Goal: Transaction & Acquisition: Book appointment/travel/reservation

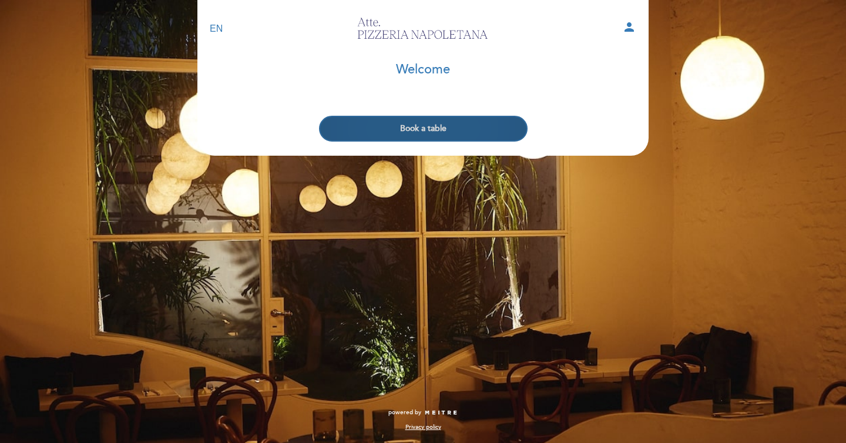
click at [418, 128] on button "Book a table" at bounding box center [423, 129] width 209 height 26
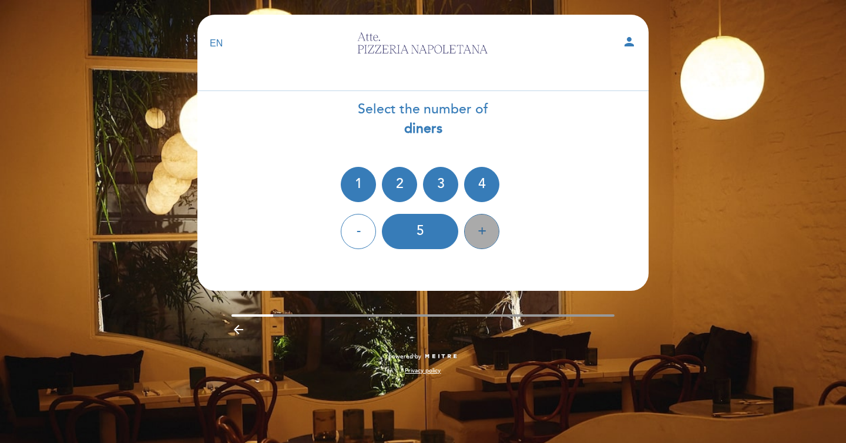
click at [478, 228] on div "+" at bounding box center [481, 231] width 35 height 35
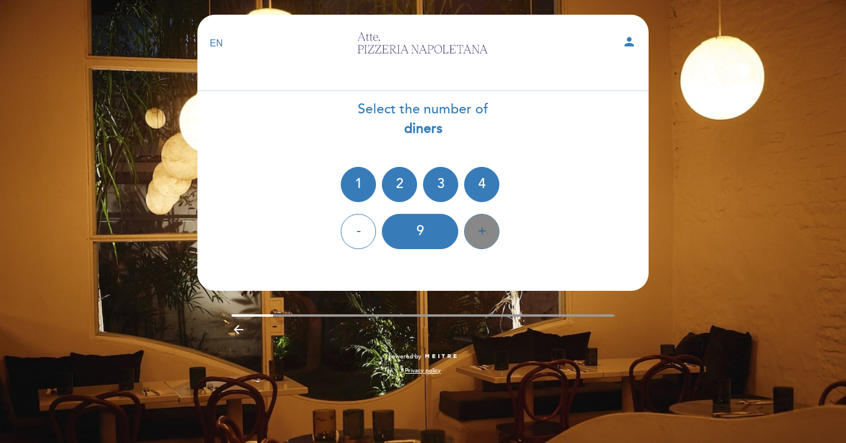
click at [478, 228] on div "+" at bounding box center [481, 231] width 35 height 35
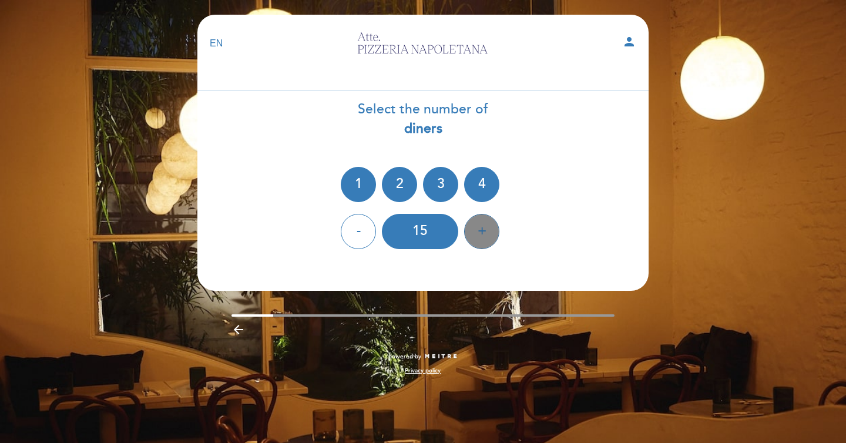
click at [478, 228] on div "+" at bounding box center [481, 231] width 35 height 35
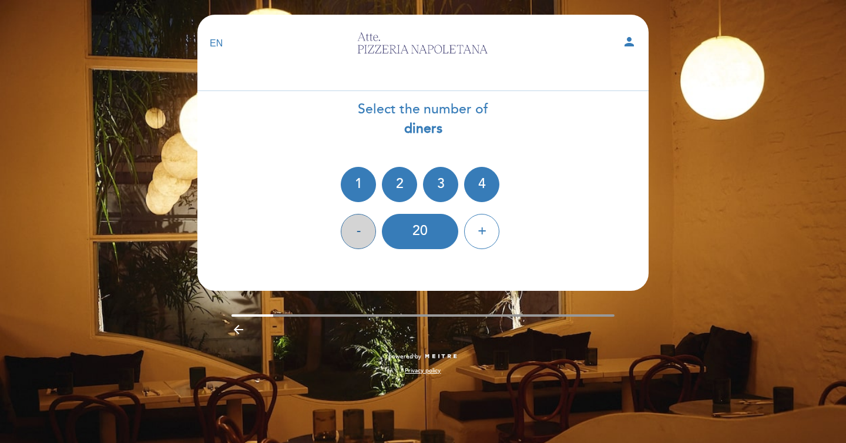
click at [360, 225] on div "-" at bounding box center [358, 231] width 35 height 35
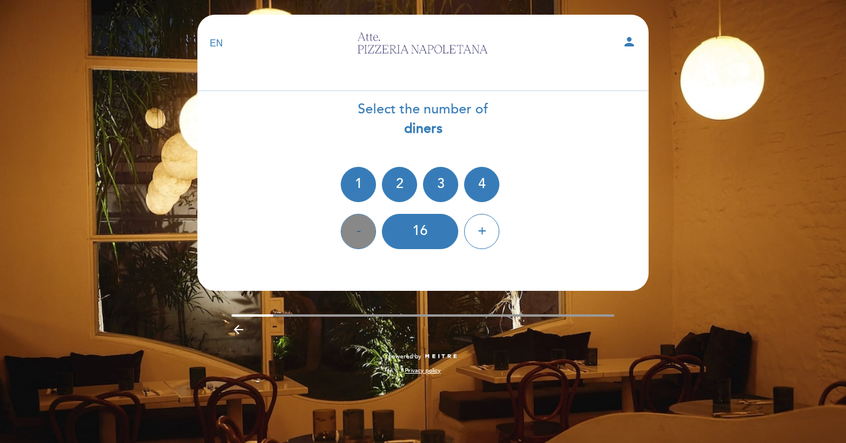
click at [360, 225] on div "-" at bounding box center [358, 231] width 35 height 35
click at [360, 227] on div "-" at bounding box center [358, 231] width 35 height 35
click at [417, 240] on div "12" at bounding box center [420, 231] width 76 height 35
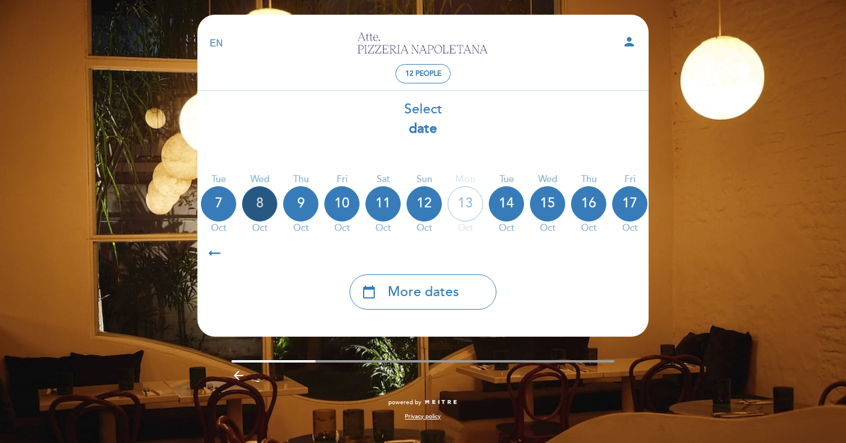
scroll to position [0, 346]
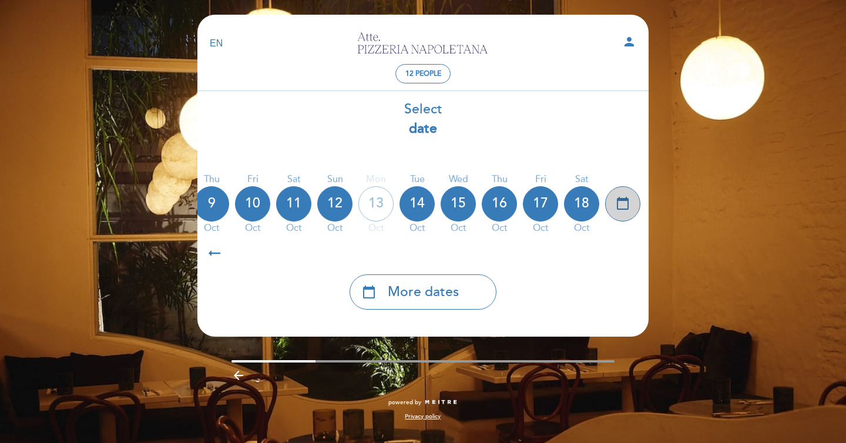
click at [624, 206] on icon "calendar_today" at bounding box center [623, 203] width 14 height 20
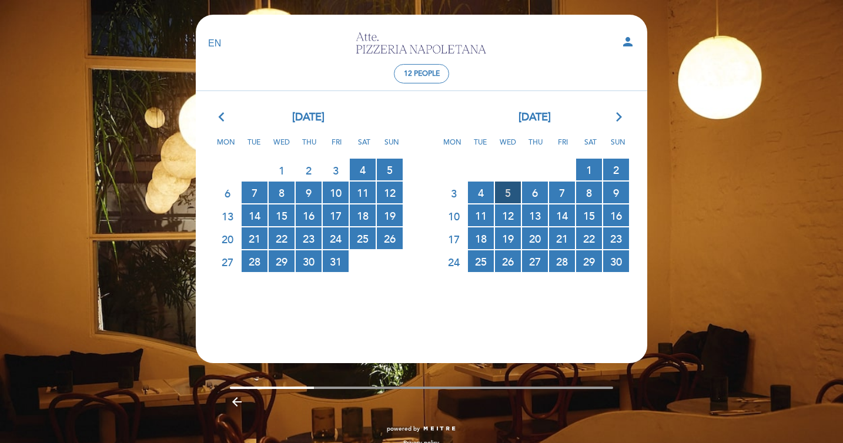
click at [514, 184] on span "5 RESERVATIONS AVAILABLE" at bounding box center [508, 193] width 26 height 22
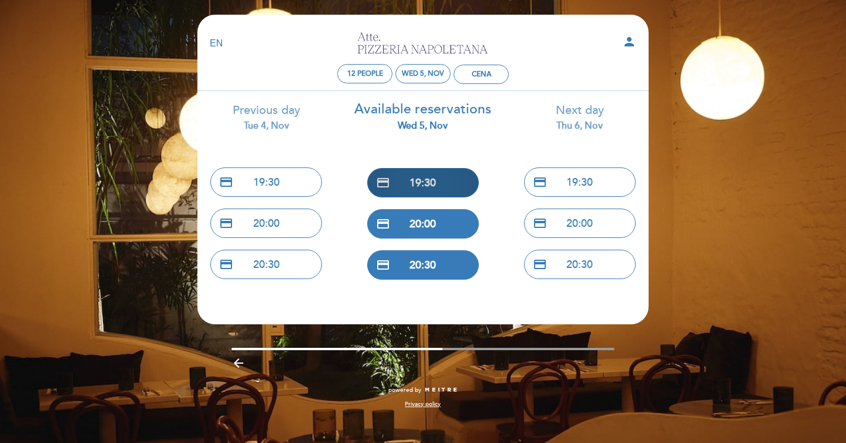
click at [432, 189] on button "credit_card 19:30" at bounding box center [423, 182] width 112 height 29
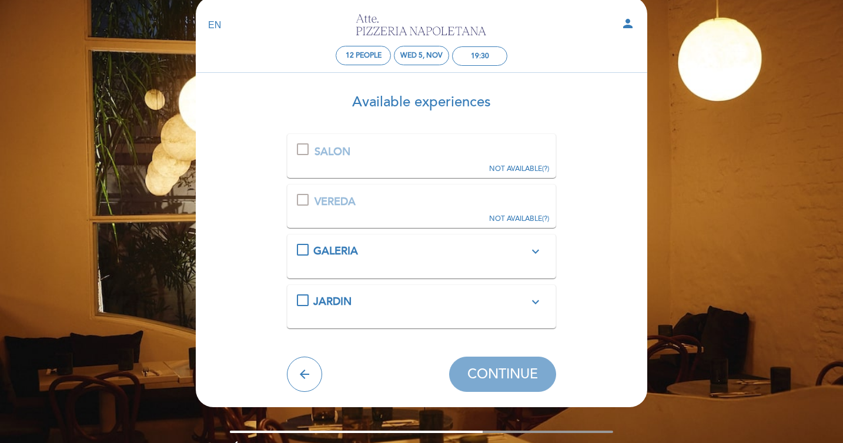
scroll to position [20, 0]
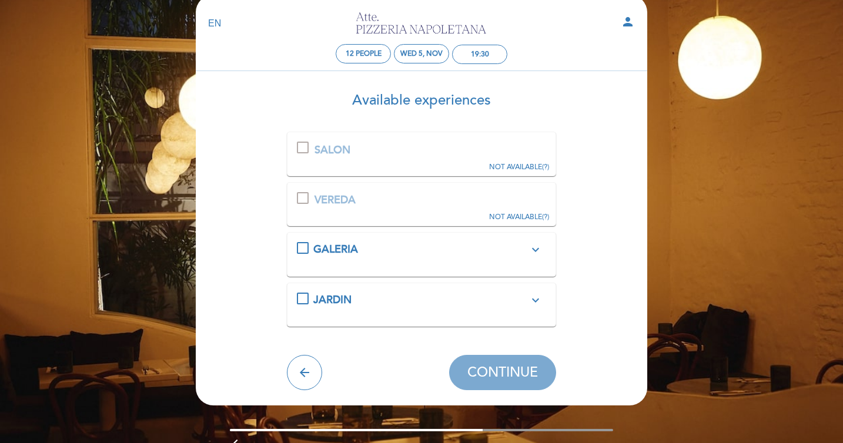
click at [537, 249] on icon "expand_more" at bounding box center [535, 250] width 14 height 14
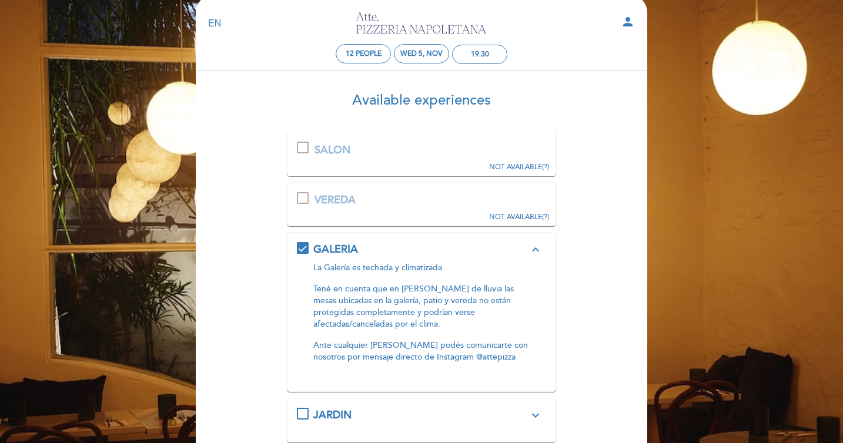
click at [497, 248] on div "GALERIA expand_less" at bounding box center [421, 249] width 216 height 15
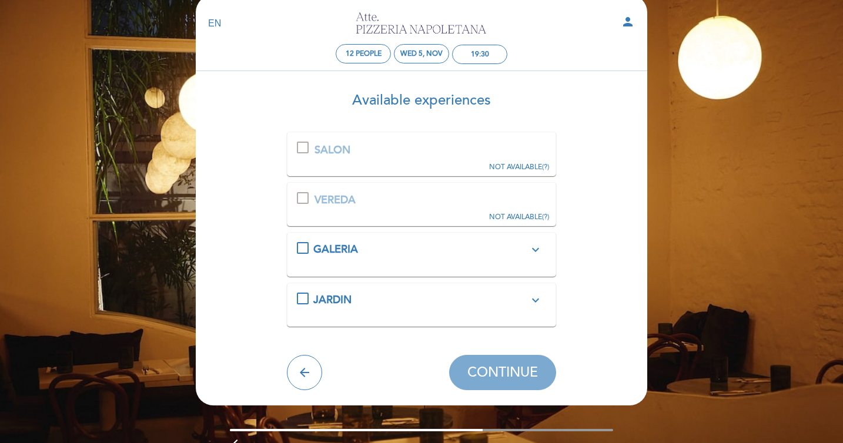
click at [309, 297] on div "JARDIN expand_more Tené en cuenta que en días de lluvia las mesas ubicadas en l…" at bounding box center [422, 300] width 250 height 15
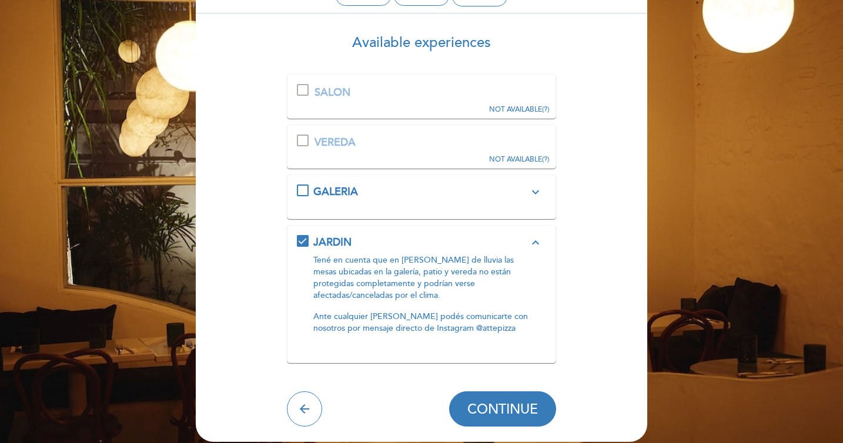
scroll to position [79, 0]
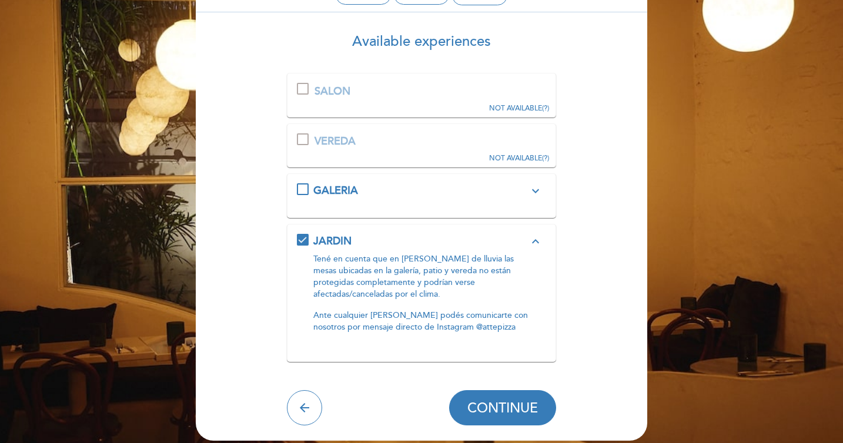
click at [334, 240] on span "JARDIN" at bounding box center [332, 240] width 38 height 13
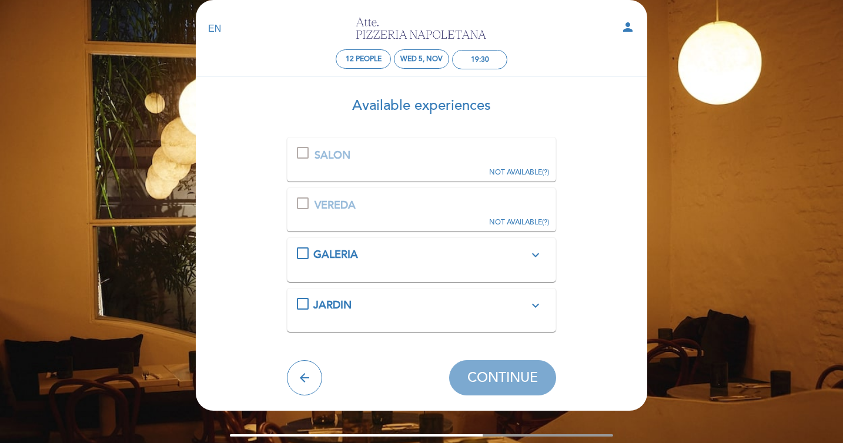
scroll to position [0, 0]
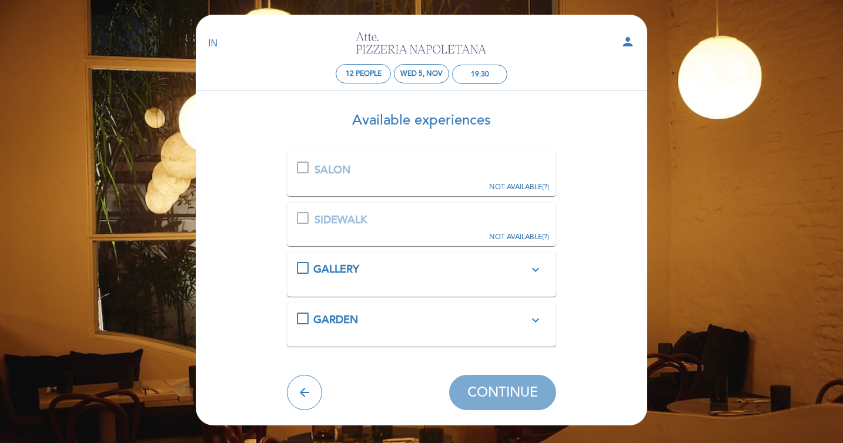
click at [531, 267] on icon "expand_more" at bounding box center [535, 270] width 14 height 14
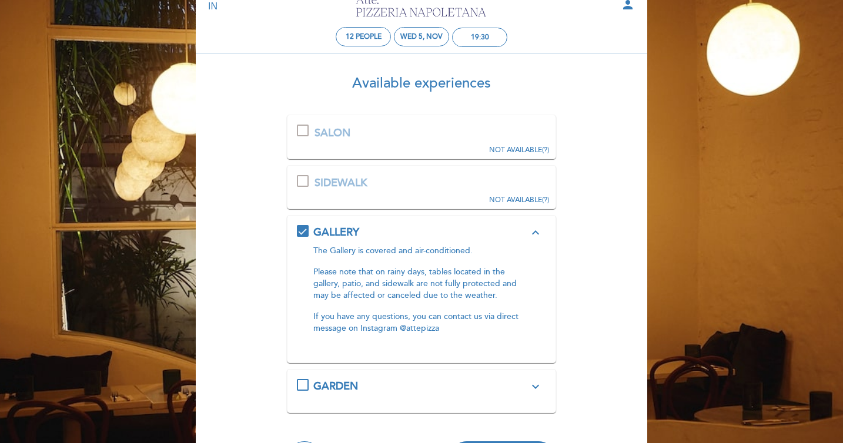
scroll to position [74, 0]
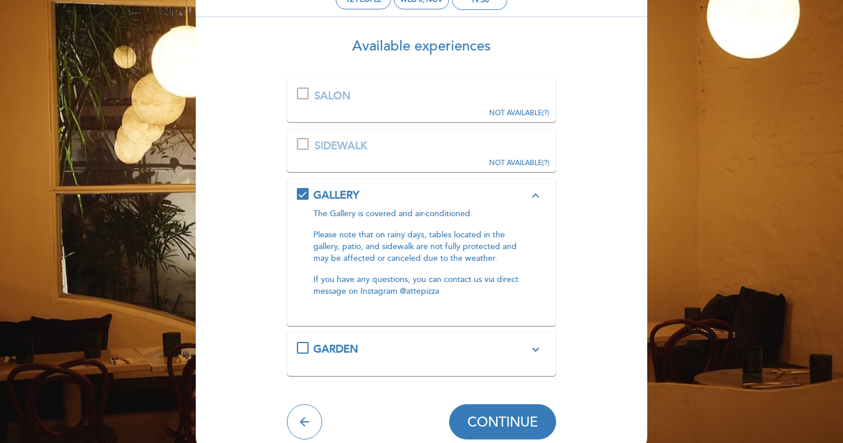
click at [383, 361] on div "GARDEN expand_more Please note that on rainy days, tables located in the galler…" at bounding box center [422, 354] width 250 height 25
click at [386, 349] on div "GARDEN expand_more" at bounding box center [421, 349] width 216 height 15
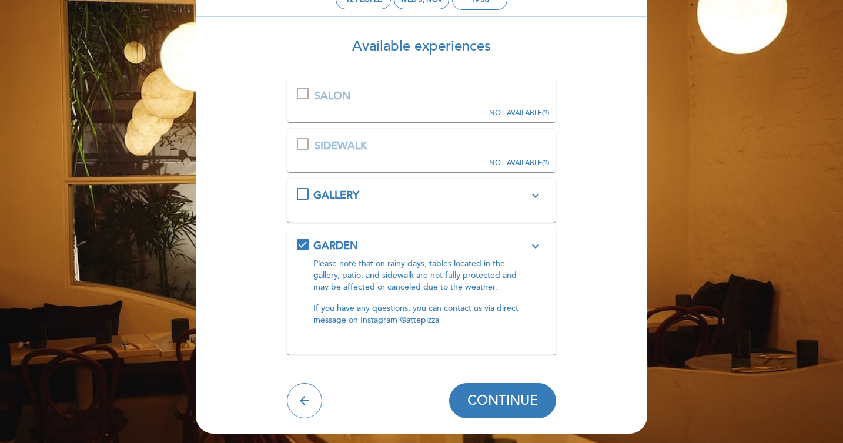
click at [441, 215] on div "GALLERY expand_more The Gallery is covered and air-conditioned. Please note tha…" at bounding box center [422, 200] width 270 height 45
click at [530, 196] on icon "expand_more" at bounding box center [535, 196] width 14 height 14
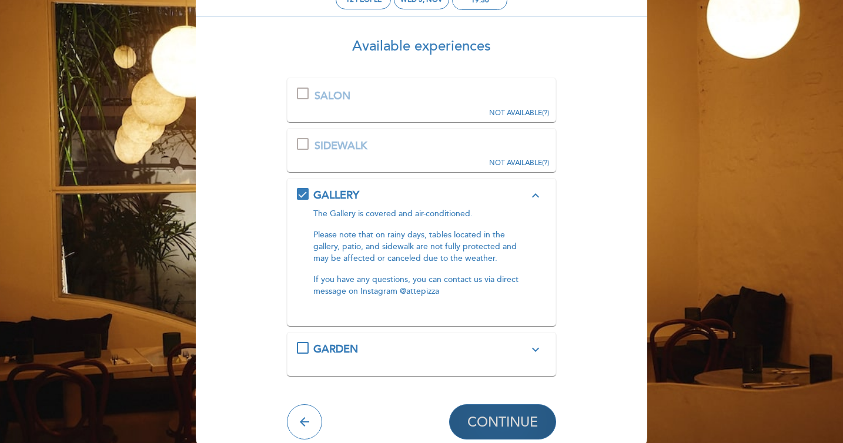
click at [497, 415] on span "CONTINUE" at bounding box center [502, 422] width 71 height 16
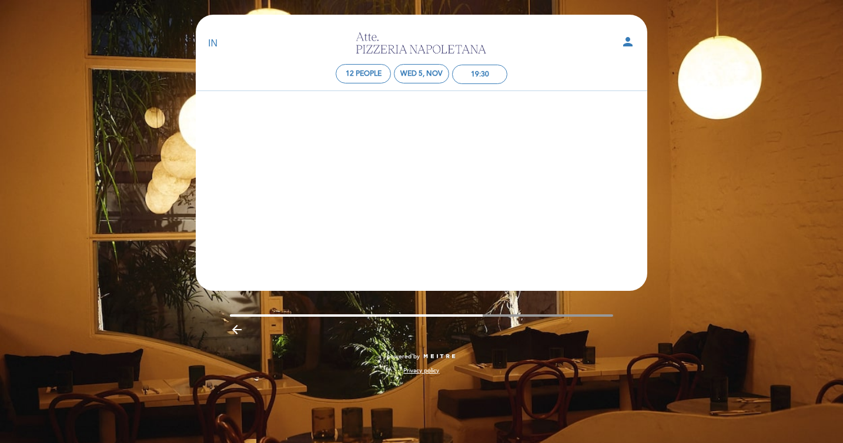
scroll to position [0, 0]
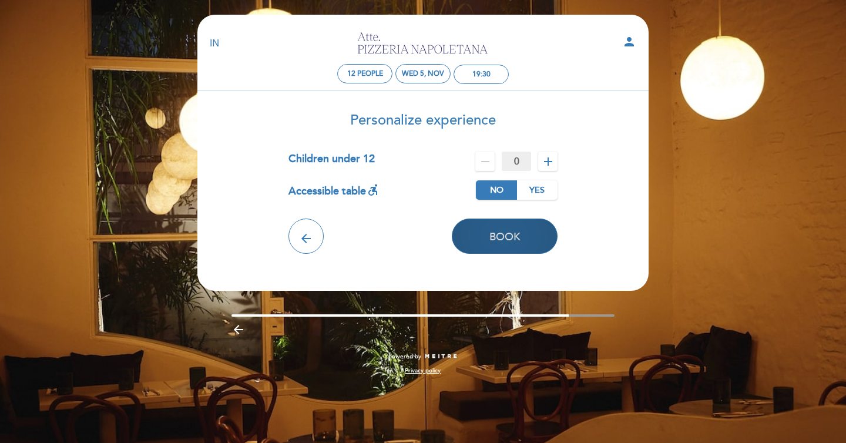
click at [515, 240] on span "Book" at bounding box center [505, 236] width 31 height 13
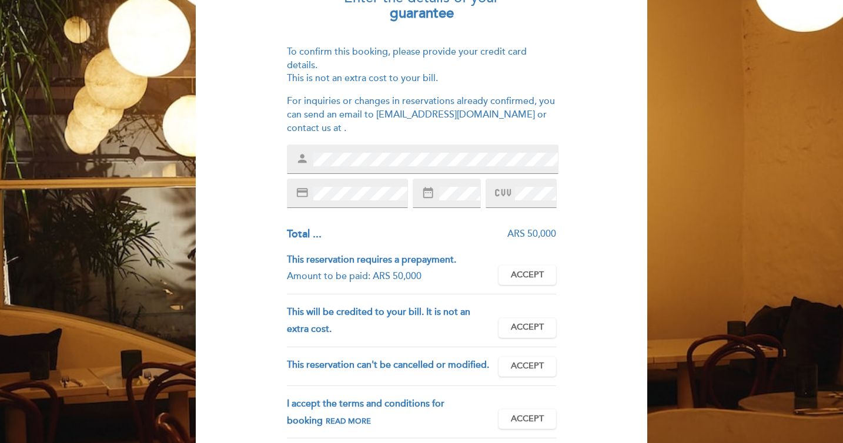
scroll to position [126, 0]
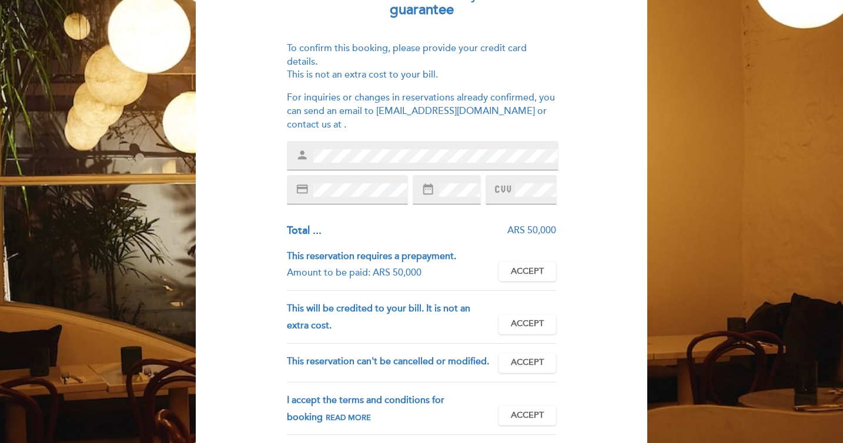
click at [572, 222] on div "Enter the details of your guarantee To confirm this booking, please provide you…" at bounding box center [421, 233] width 435 height 511
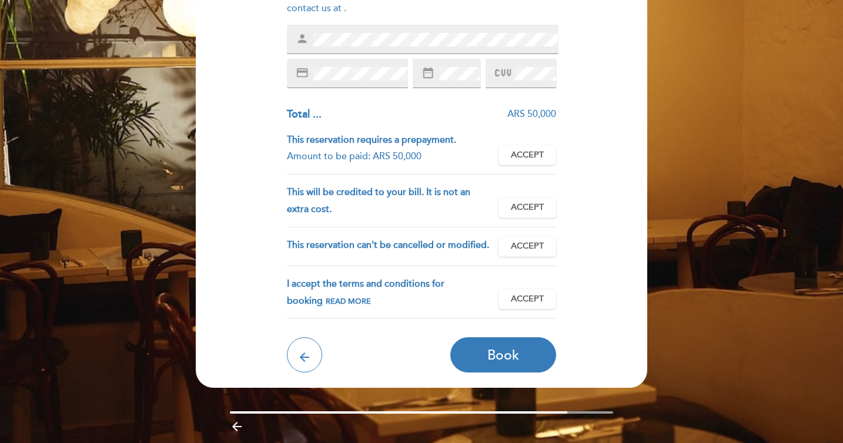
scroll to position [243, 0]
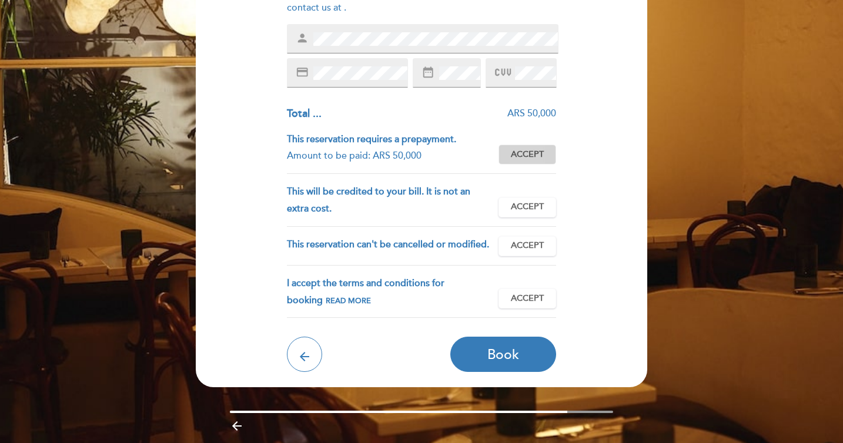
click at [532, 149] on span "Accept" at bounding box center [527, 155] width 33 height 12
click at [527, 202] on font "Accept" at bounding box center [527, 207] width 33 height 10
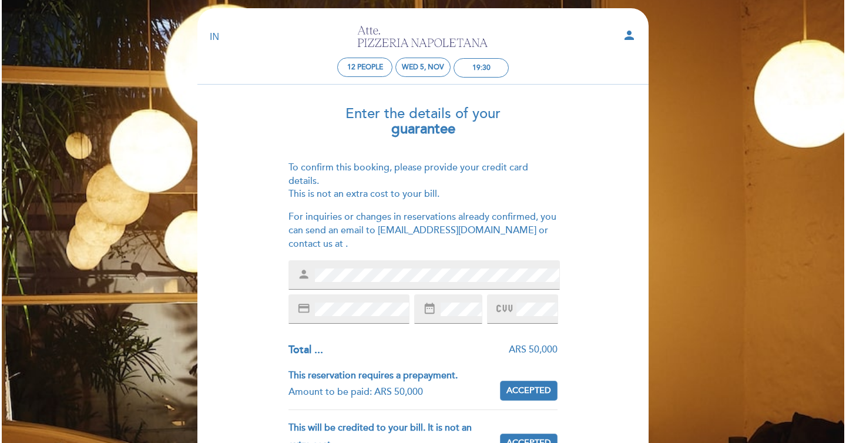
scroll to position [0, 0]
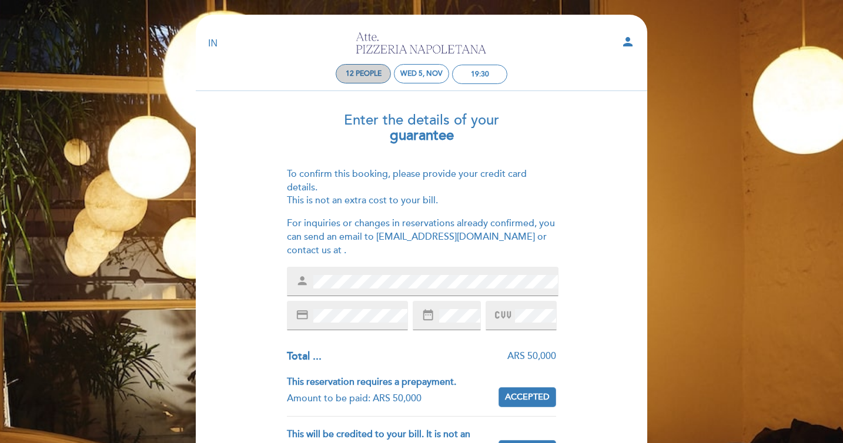
click at [367, 75] on span "12 people" at bounding box center [364, 73] width 36 height 9
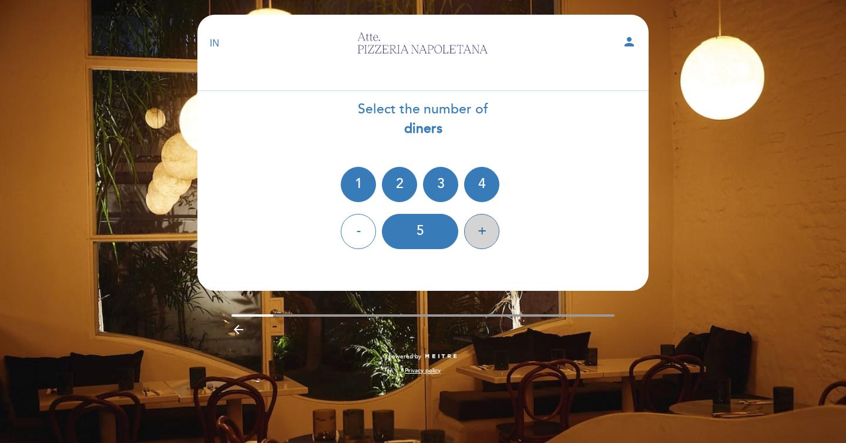
click at [477, 221] on div "+" at bounding box center [481, 231] width 35 height 35
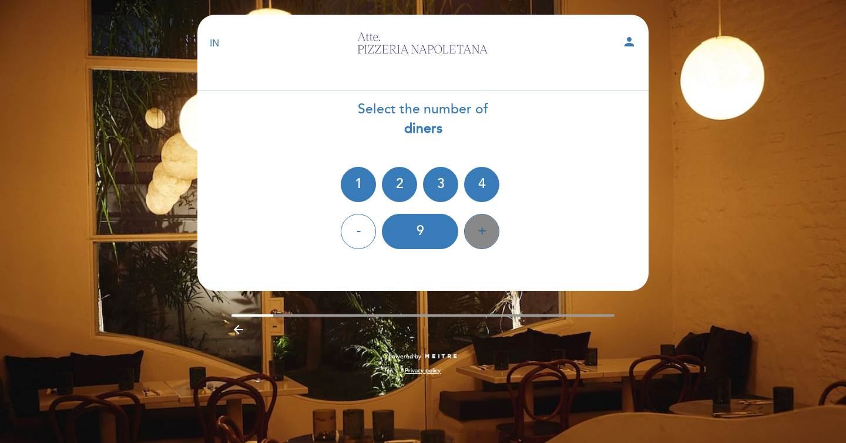
click at [477, 221] on div "+" at bounding box center [481, 231] width 35 height 35
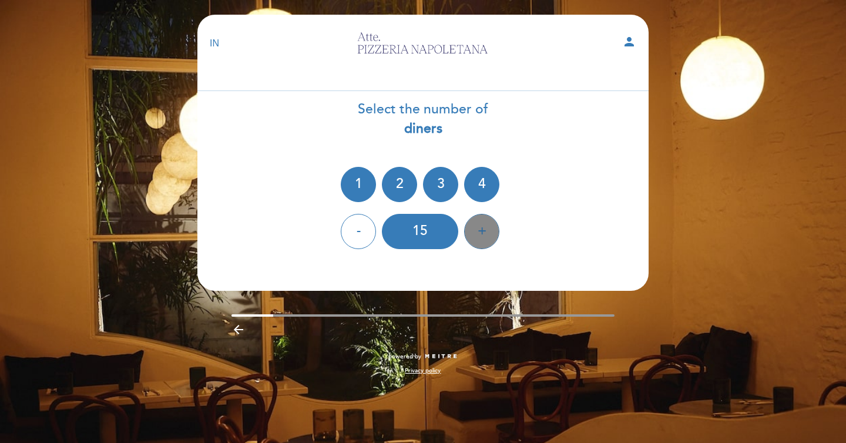
click at [477, 221] on div "+" at bounding box center [481, 231] width 35 height 35
click at [360, 227] on div "-" at bounding box center [358, 231] width 35 height 35
click at [431, 238] on div "16" at bounding box center [420, 231] width 76 height 35
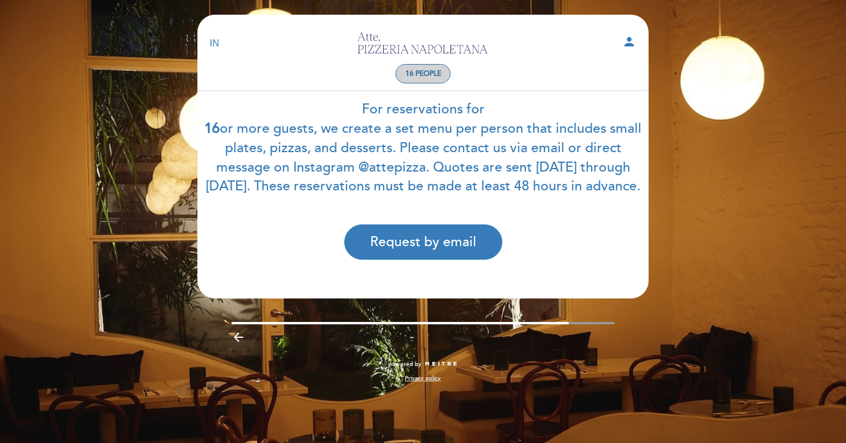
click at [417, 73] on span "16 people" at bounding box center [424, 73] width 36 height 9
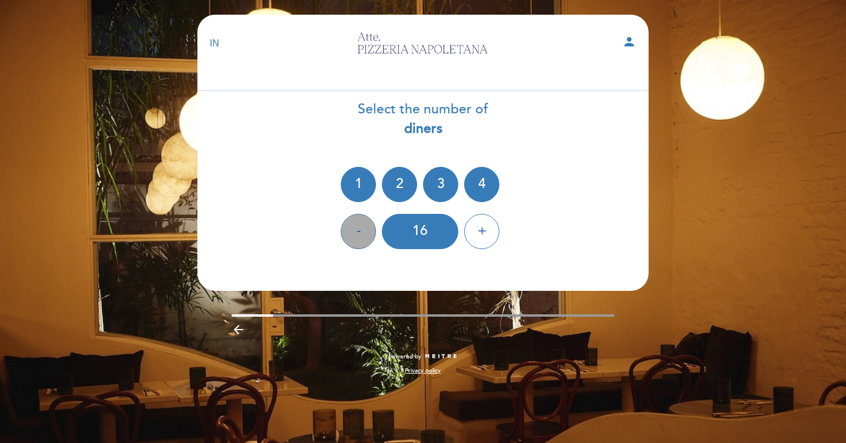
click at [354, 240] on div "-" at bounding box center [358, 231] width 35 height 35
click at [416, 233] on div "15" at bounding box center [420, 231] width 76 height 35
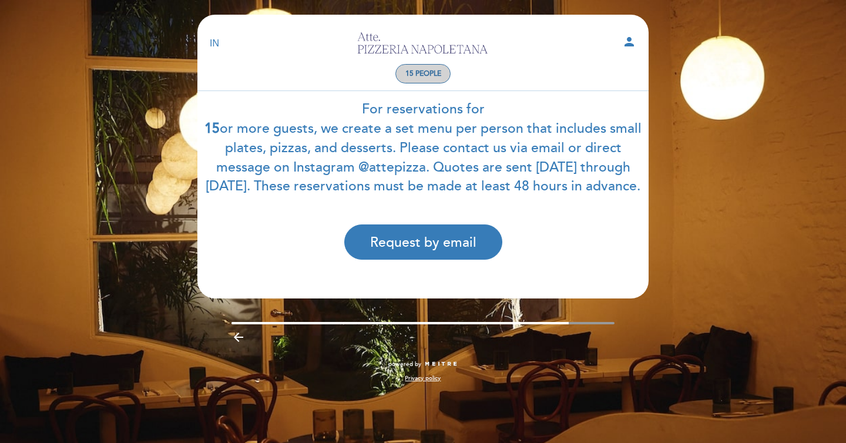
click at [413, 76] on span "15 people" at bounding box center [424, 73] width 36 height 9
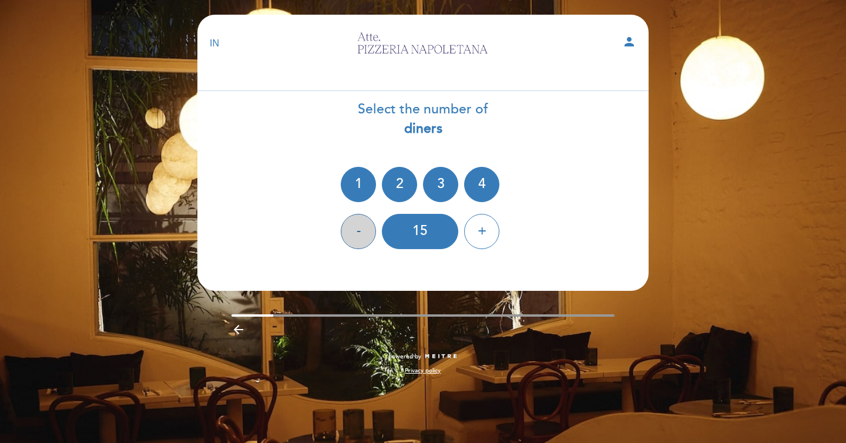
click at [360, 234] on font "-" at bounding box center [359, 231] width 4 height 16
click at [420, 238] on div "14" at bounding box center [420, 231] width 76 height 35
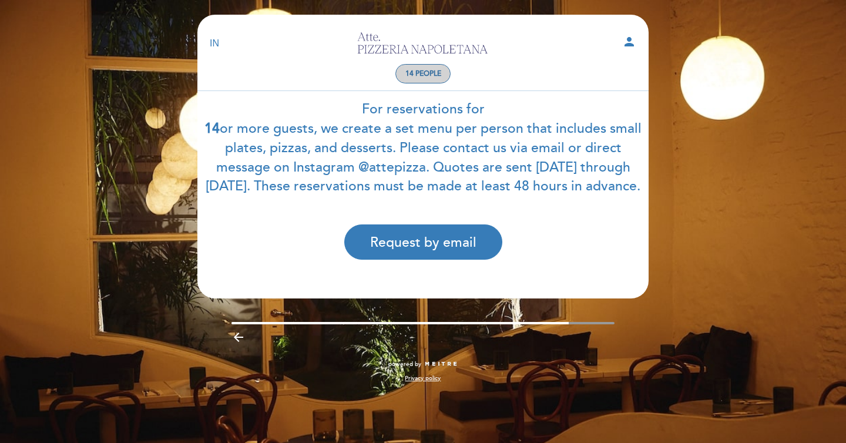
click at [401, 73] on div "14 people" at bounding box center [423, 74] width 54 height 18
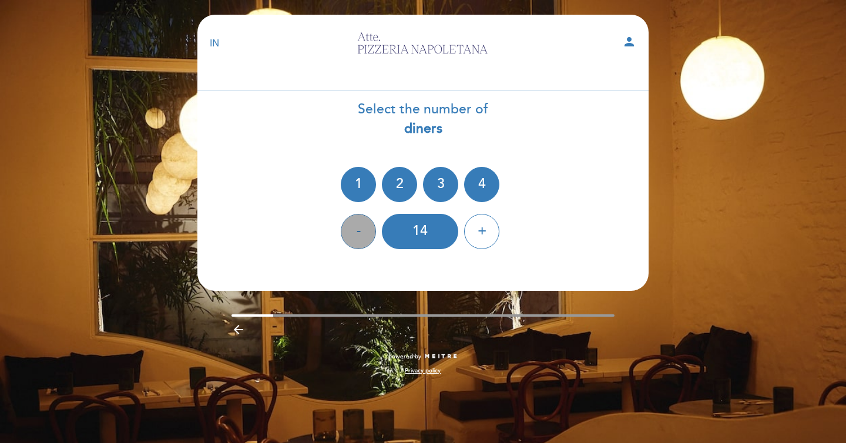
click at [354, 232] on div "-" at bounding box center [358, 231] width 35 height 35
click at [414, 232] on div "13" at bounding box center [420, 231] width 76 height 35
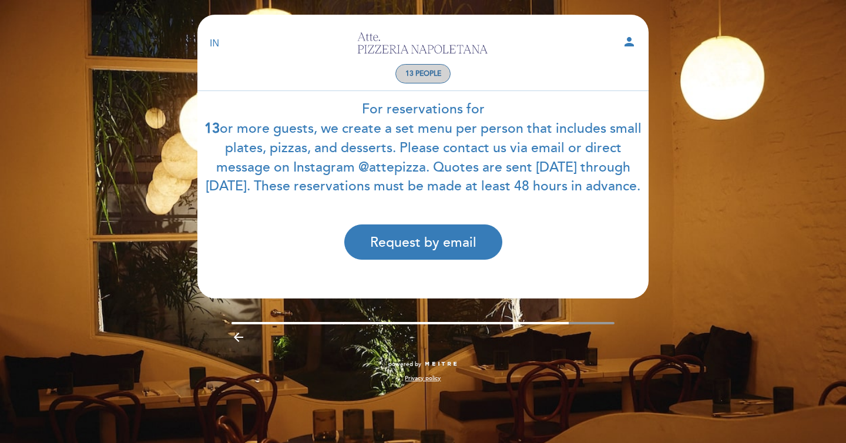
click at [417, 71] on span "13 people" at bounding box center [424, 73] width 36 height 9
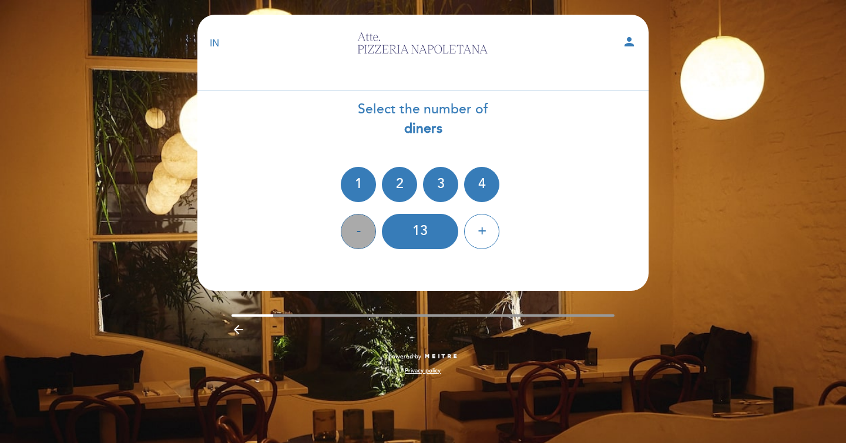
click at [353, 234] on div "-" at bounding box center [358, 231] width 35 height 35
click at [414, 236] on div "12" at bounding box center [420, 231] width 76 height 35
